Goal: Task Accomplishment & Management: Manage account settings

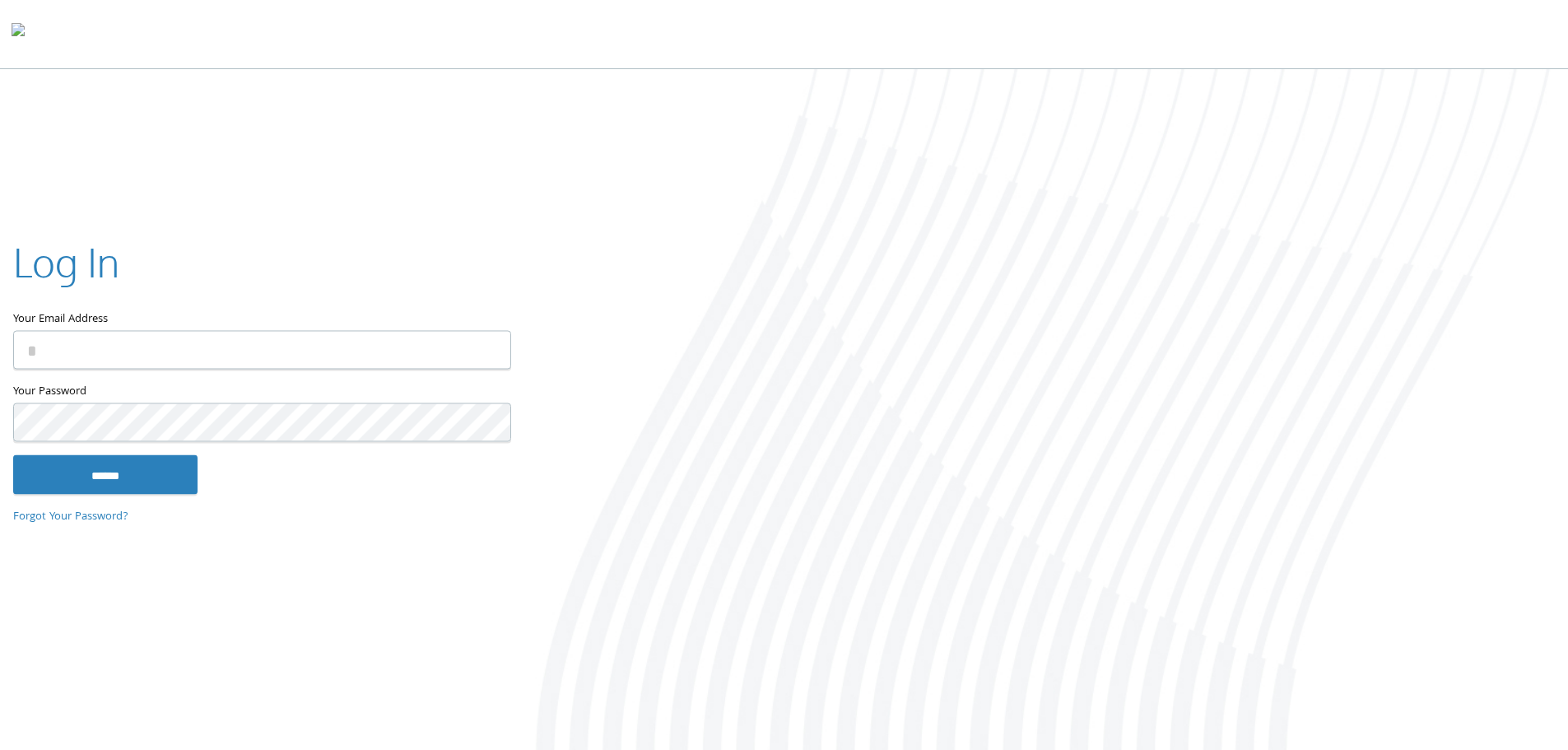
type input "**********"
click at [105, 479] on input "******" at bounding box center [105, 474] width 184 height 39
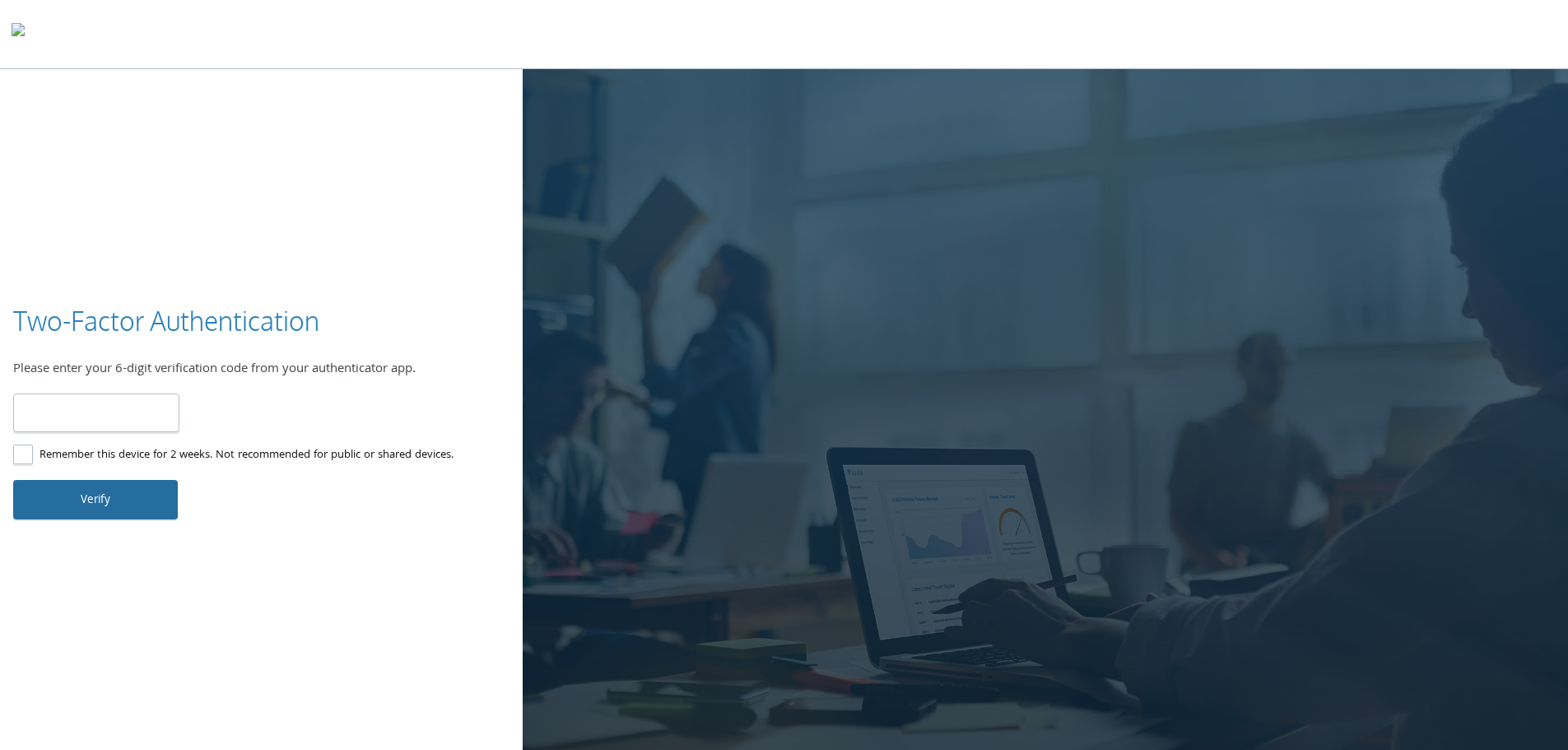
type input "******"
click at [81, 505] on button "Verify" at bounding box center [95, 500] width 165 height 39
